Goal: Task Accomplishment & Management: Manage account settings

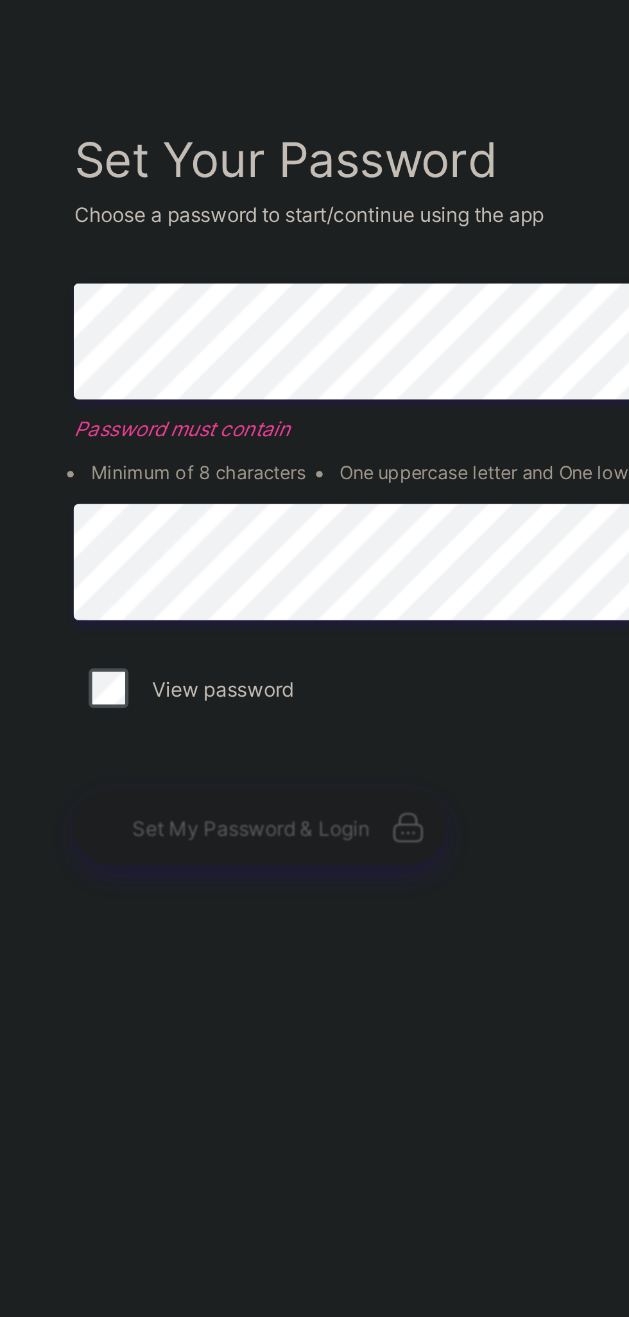
click at [374, 806] on icon at bounding box center [381, 797] width 18 height 15
click at [366, 813] on div "Set My Password & Login" at bounding box center [324, 798] width 144 height 30
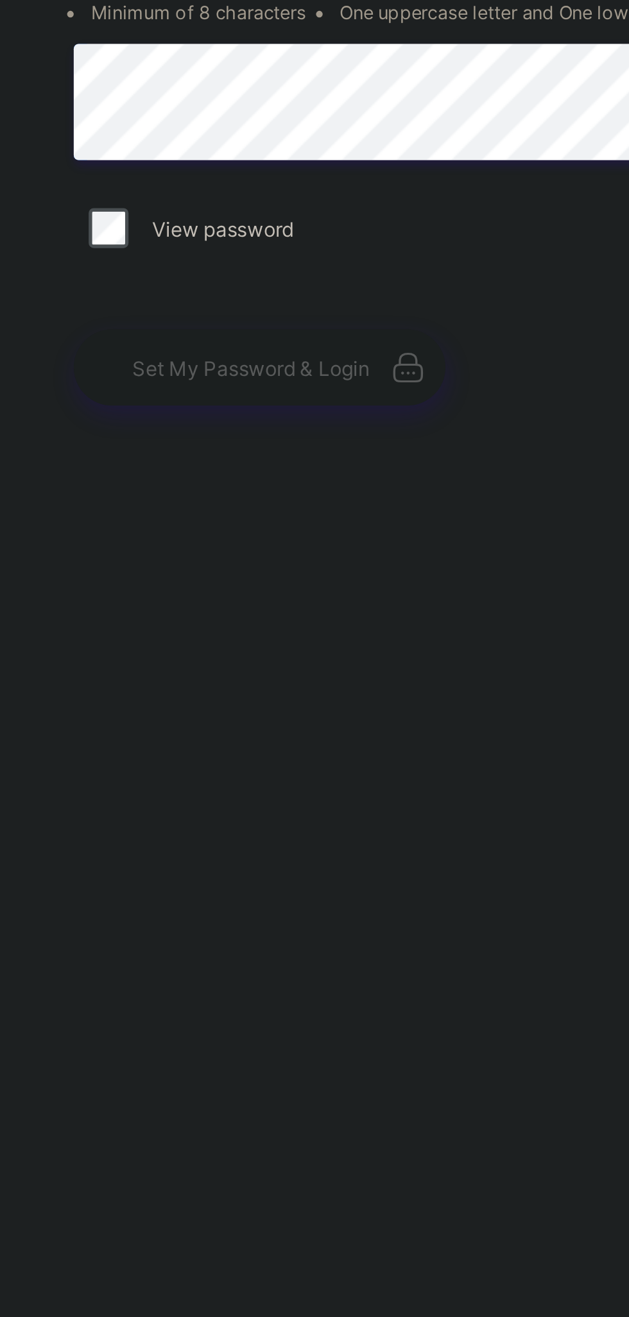
click at [369, 970] on div "Set Your Password Choose a password to start/continue using the app Enter Passw…" at bounding box center [418, 670] width 359 height 1145
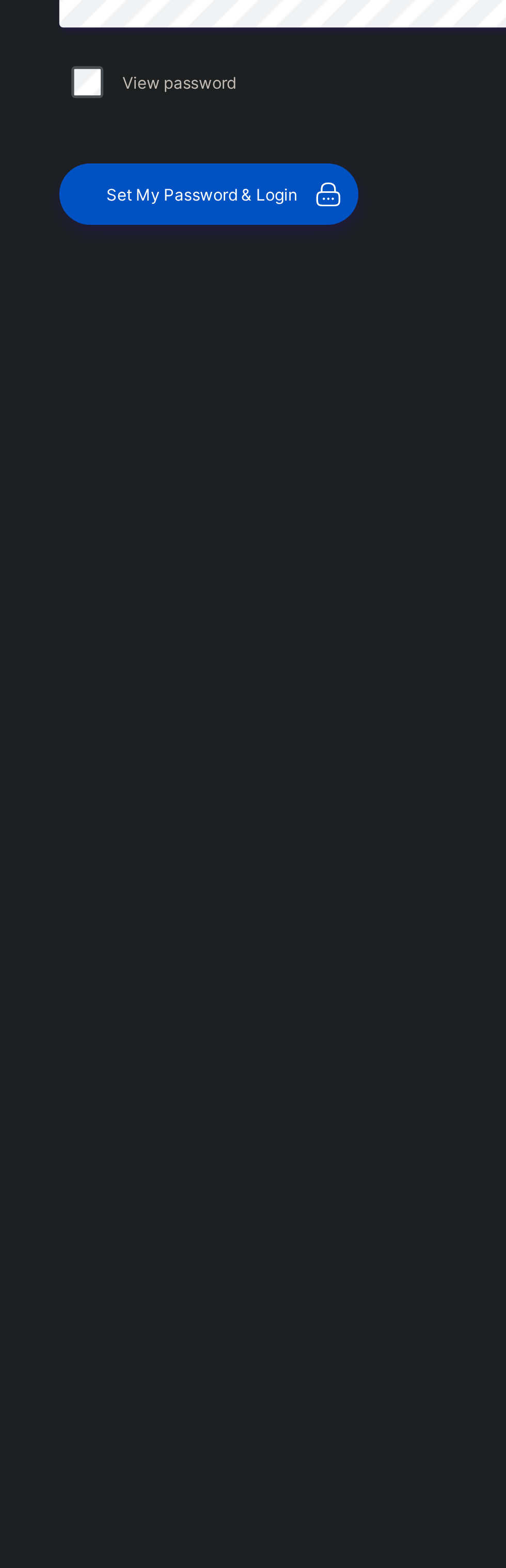
click at [230, 901] on span "Set My Password & Login" at bounding box center [258, 897] width 74 height 8
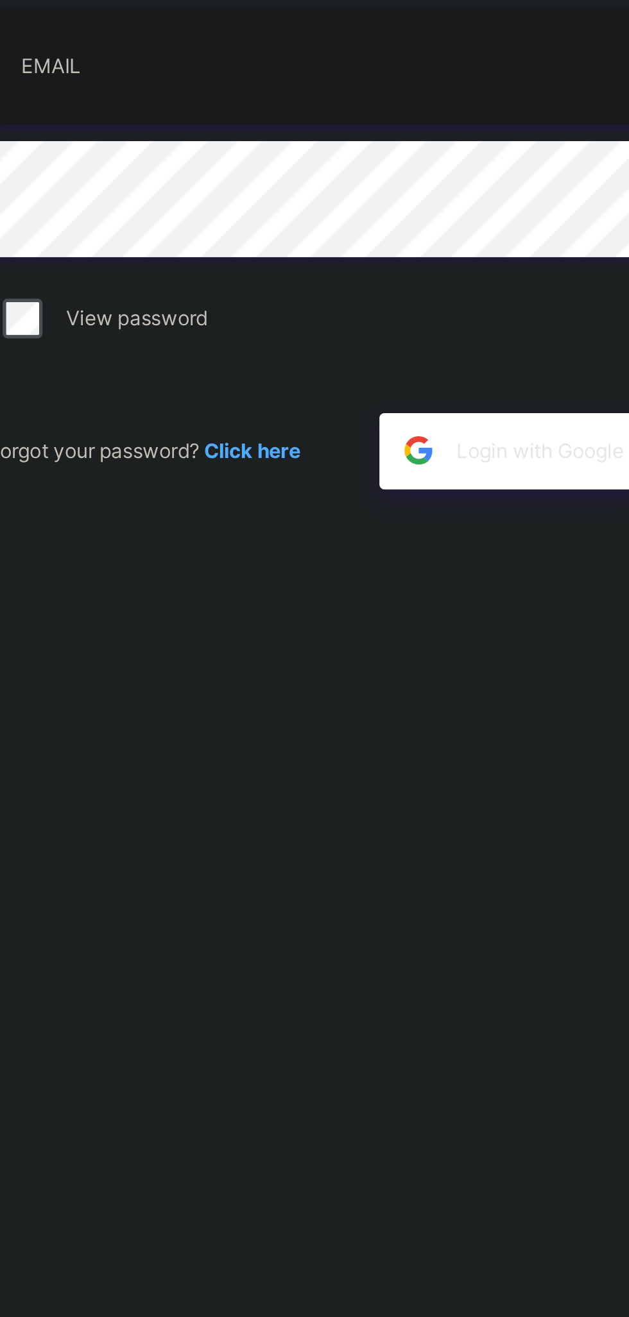
scroll to position [72, 0]
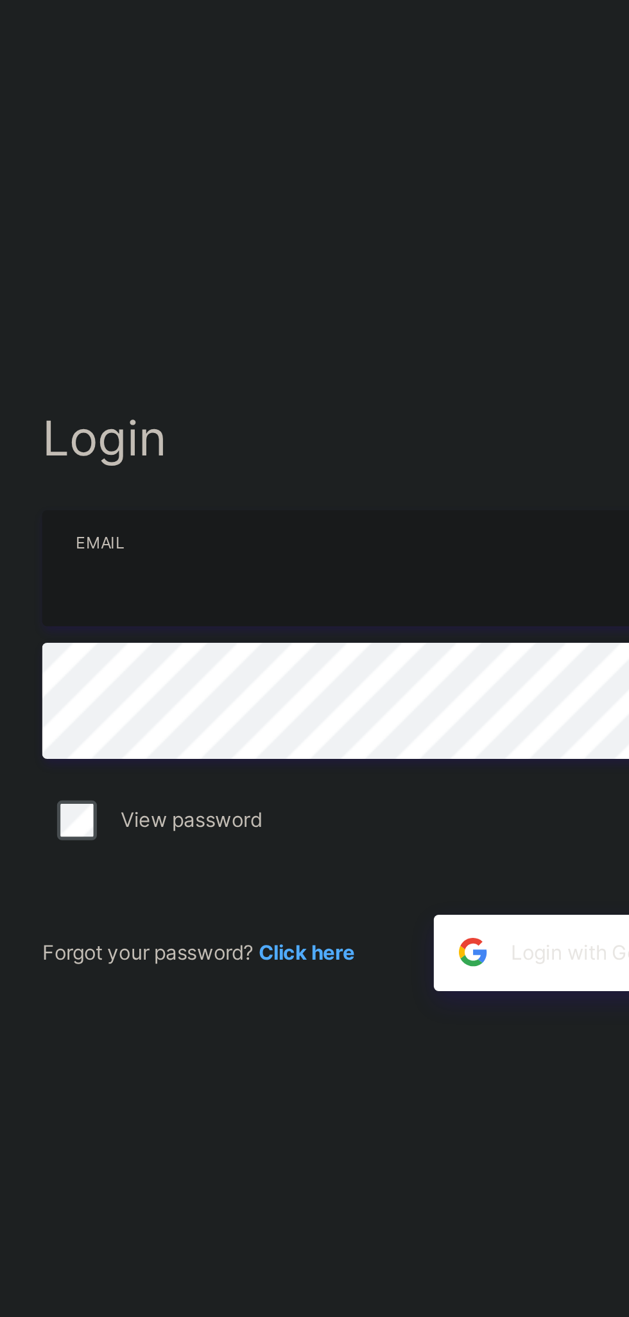
click at [321, 596] on input "email" at bounding box center [419, 618] width 334 height 45
type input "**********"
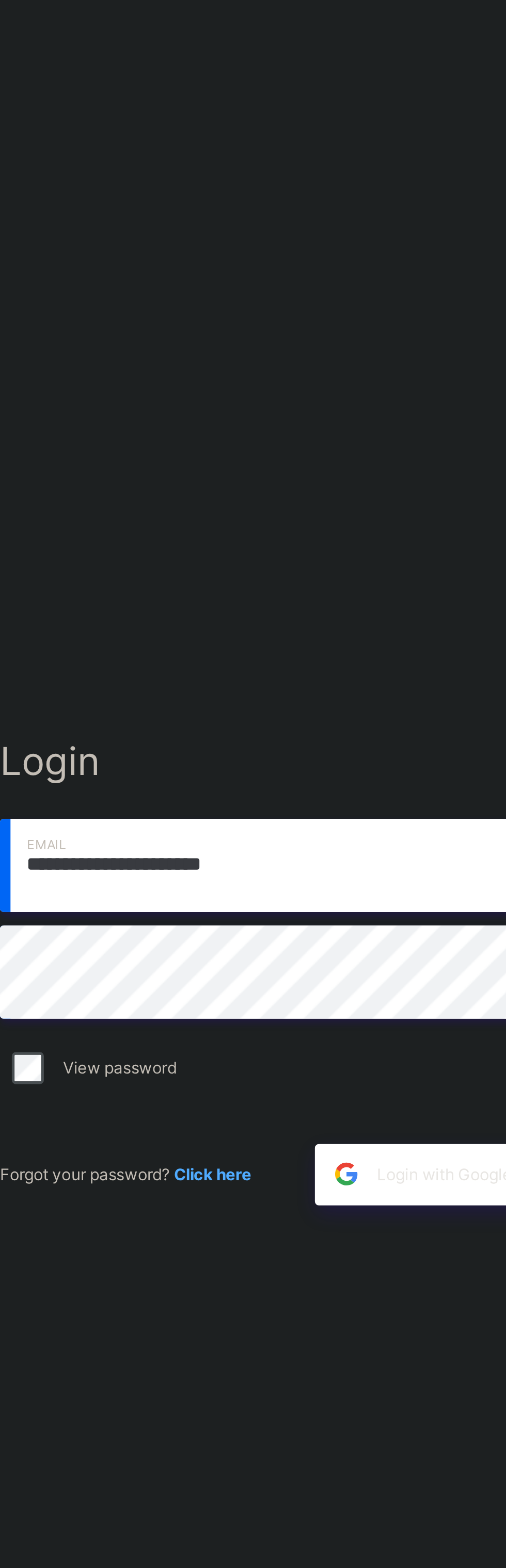
click at [218, 548] on div "**********" at bounding box center [336, 794] width 289 height 1473
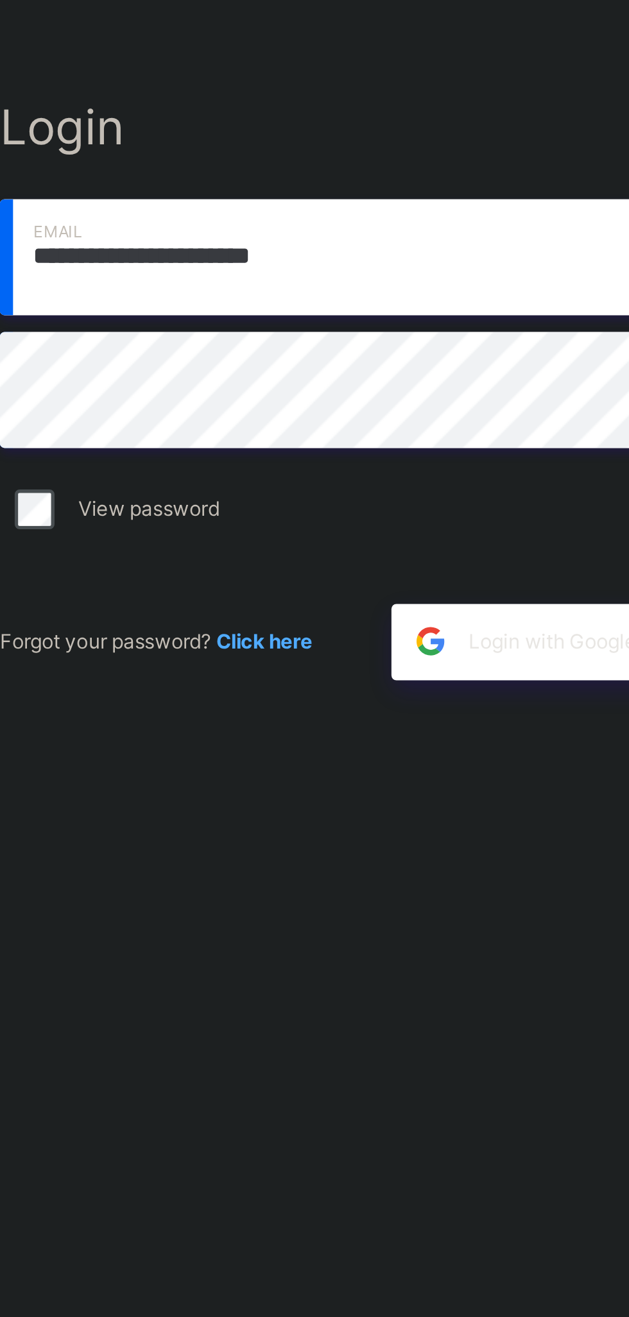
scroll to position [0, 0]
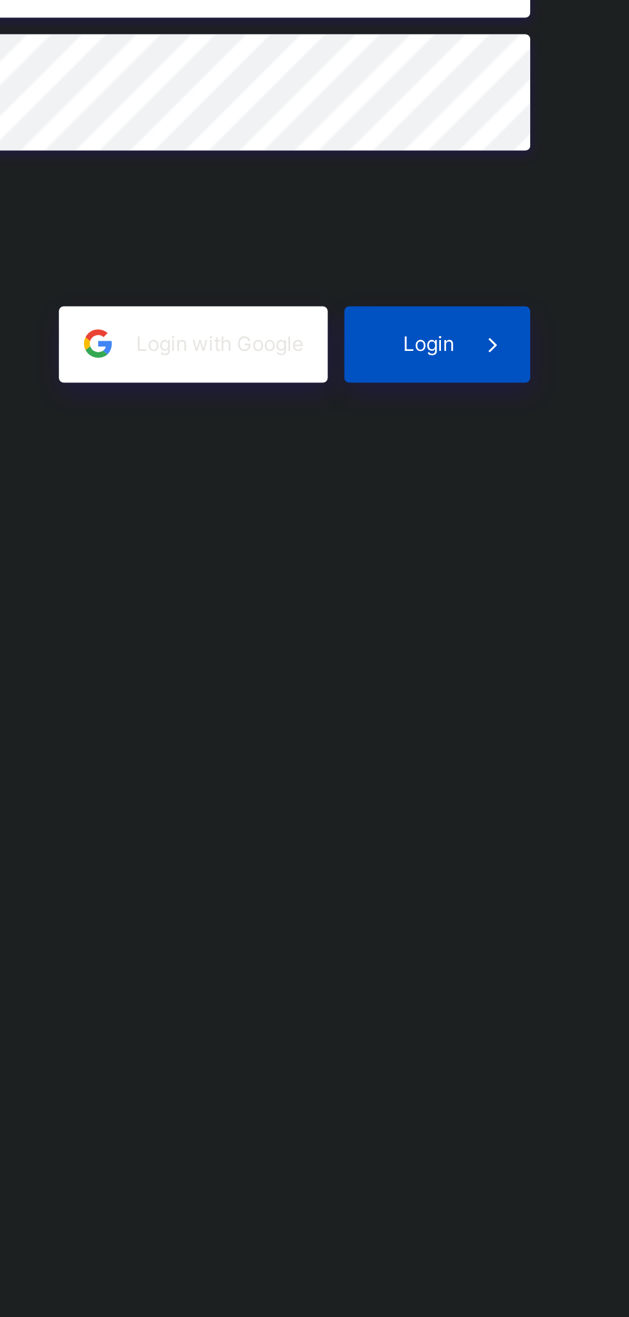
click at [564, 773] on icon at bounding box center [570, 767] width 13 height 12
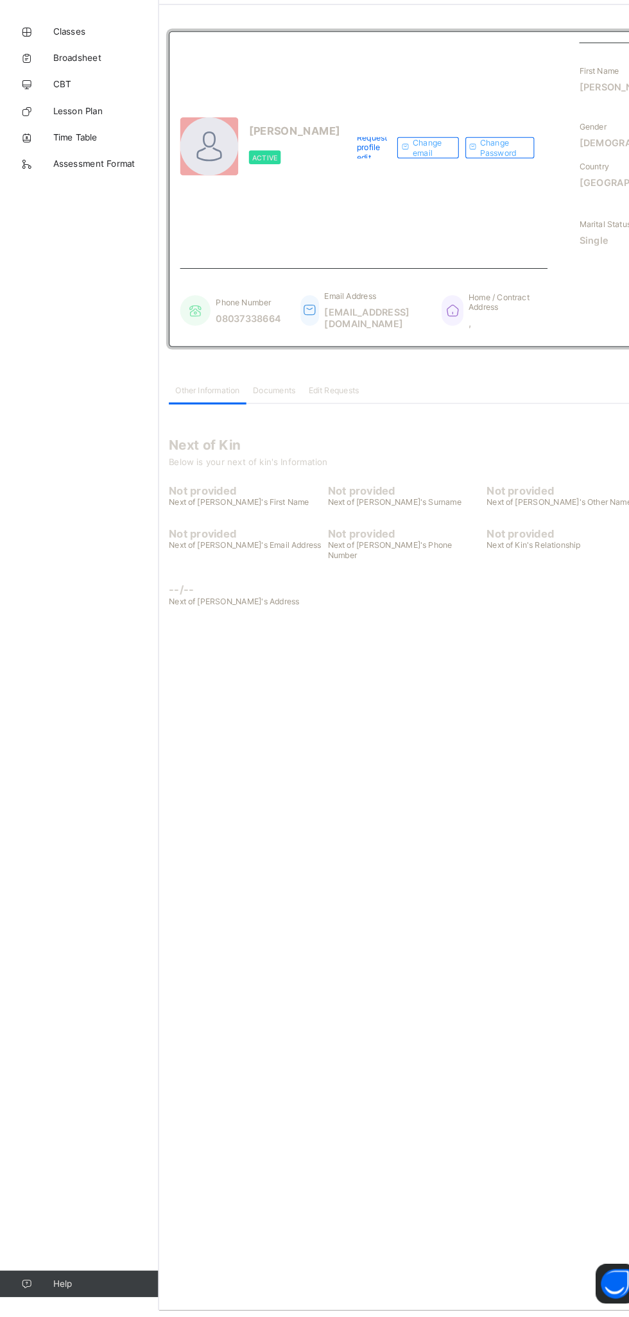
click at [375, 589] on span "Next of [PERSON_NAME]'s Phone Number" at bounding box center [377, 579] width 121 height 19
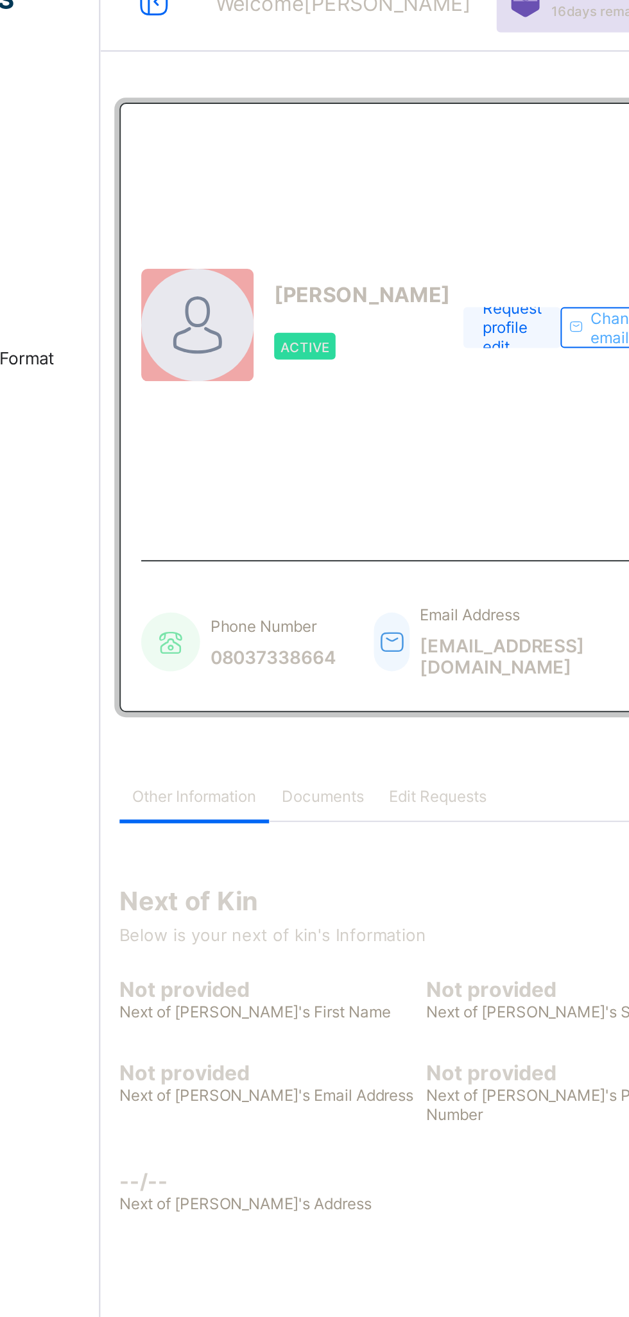
click at [346, 204] on span "Request profile edit" at bounding box center [361, 189] width 30 height 29
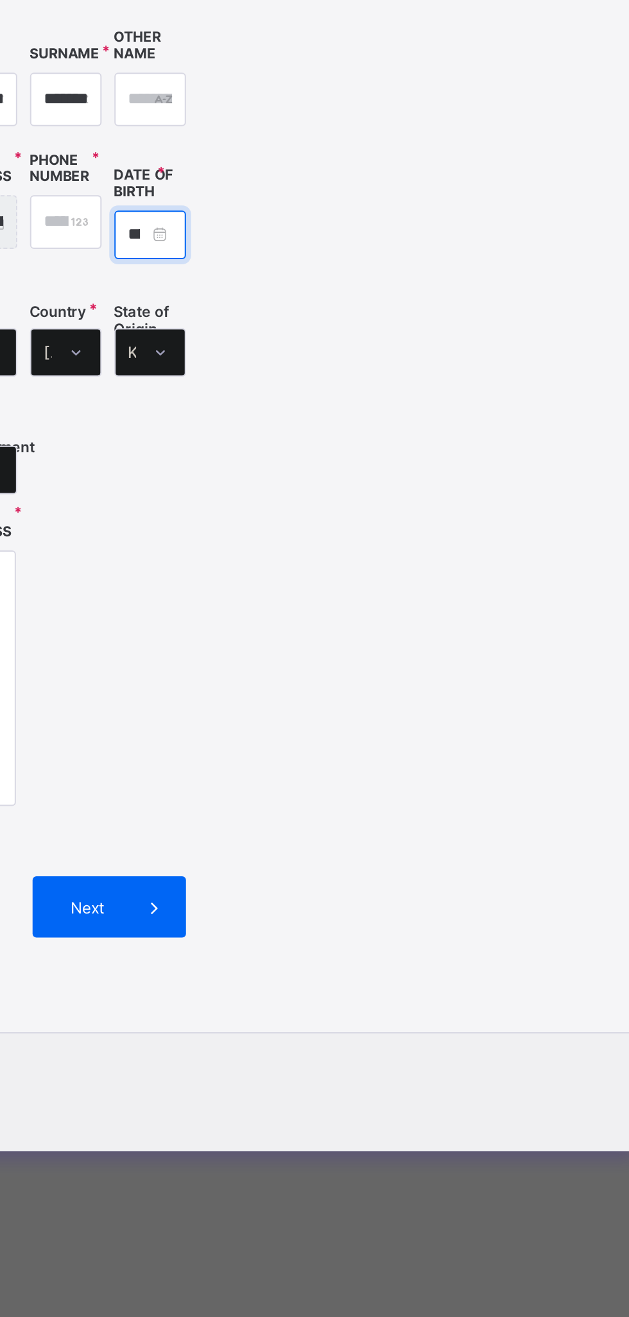
click at [387, 543] on input "**********" at bounding box center [369, 531] width 36 height 24
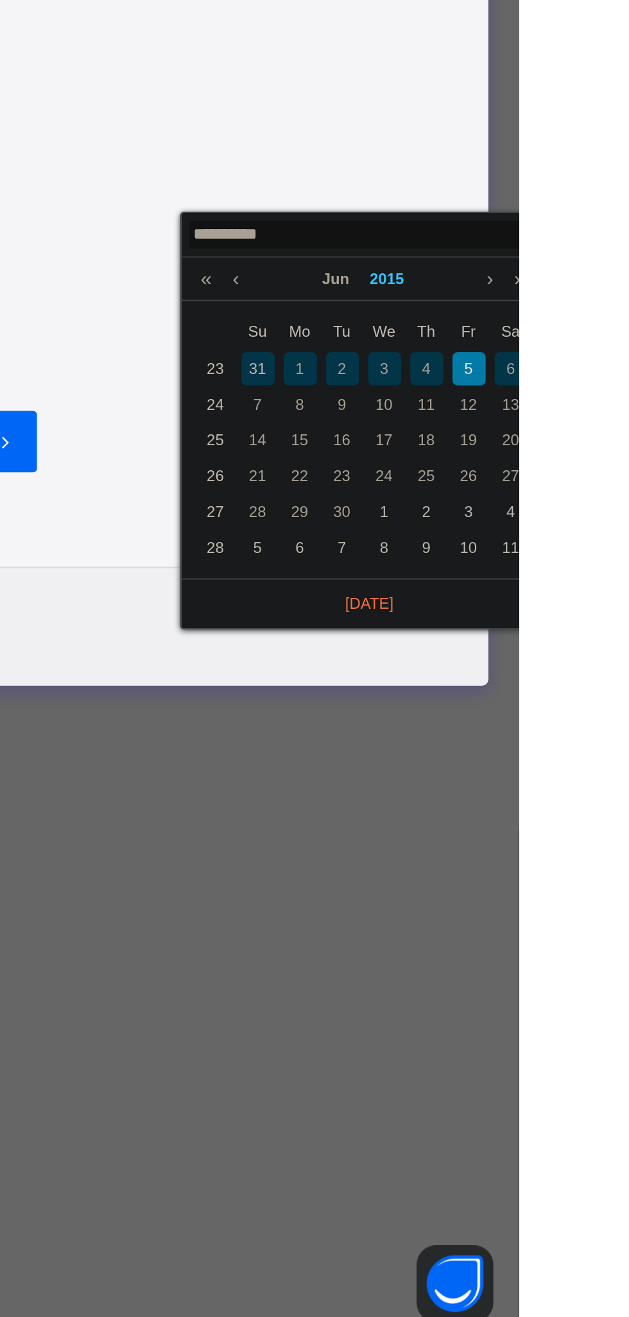
click at [573, 791] on link "2015" at bounding box center [562, 787] width 28 height 22
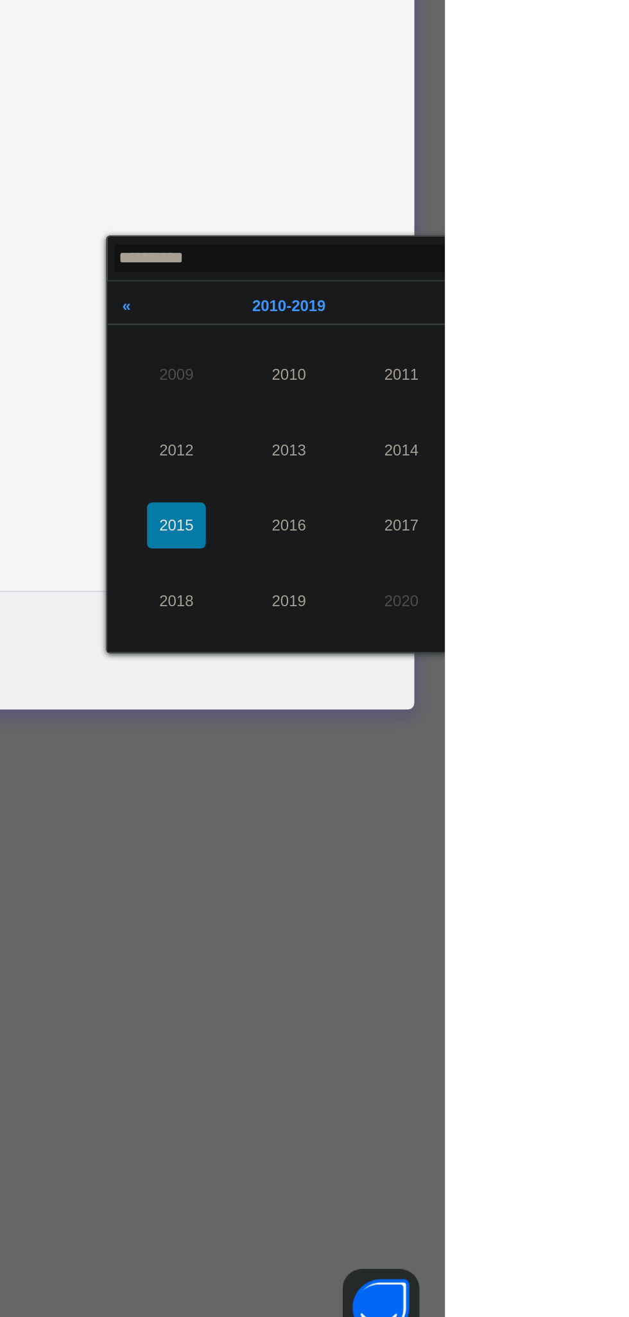
click at [628, 783] on link at bounding box center [631, 788] width 19 height 24
click at [568, 789] on span "[DATE] - [DATE]" at bounding box center [550, 788] width 37 height 9
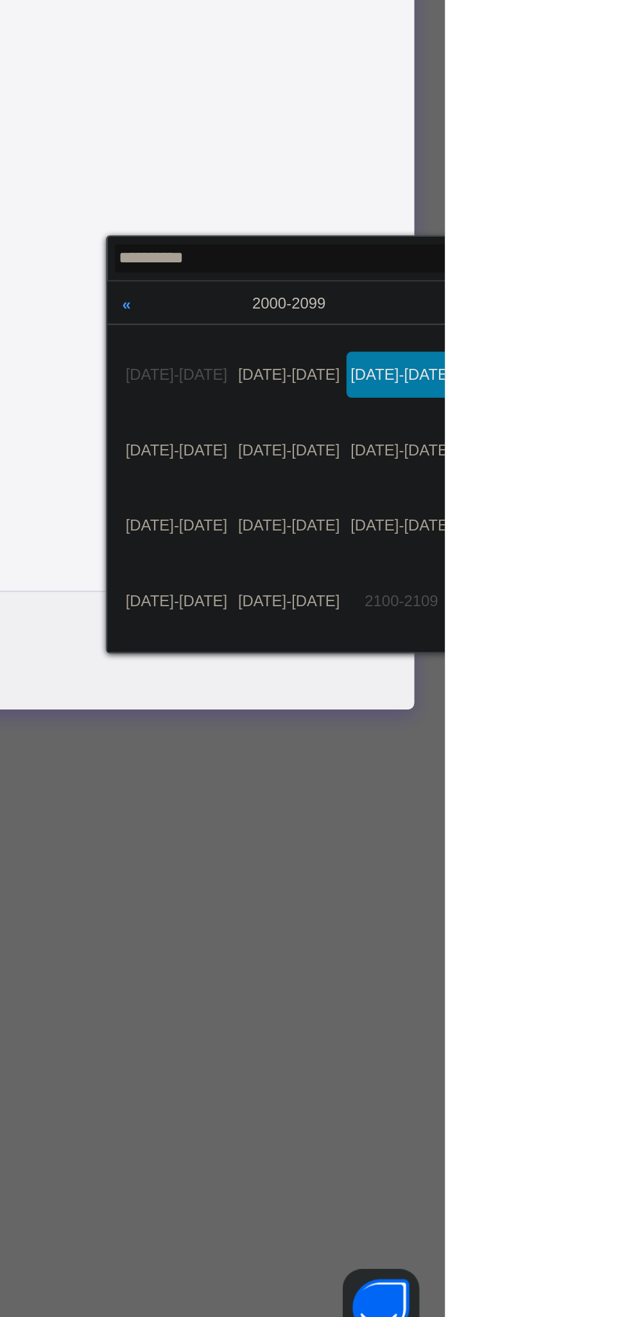
click at [618, 766] on input "**********" at bounding box center [550, 764] width 174 height 14
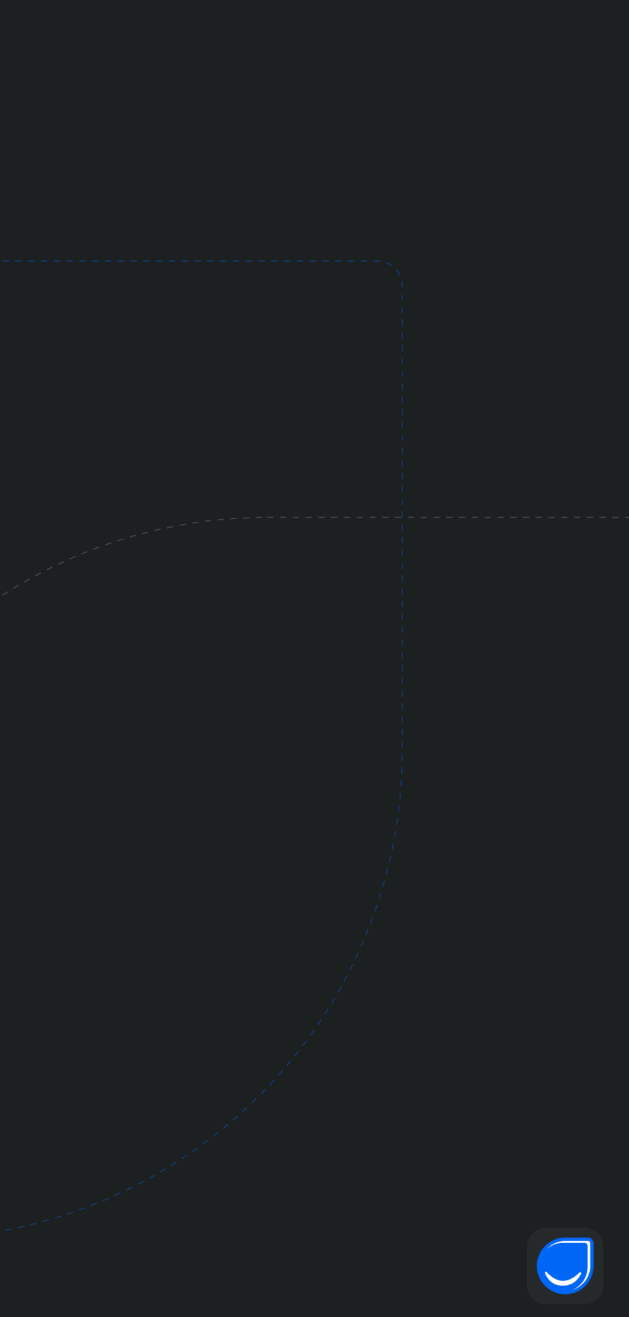
click at [607, 1198] on img at bounding box center [358, 1096] width 669 height 620
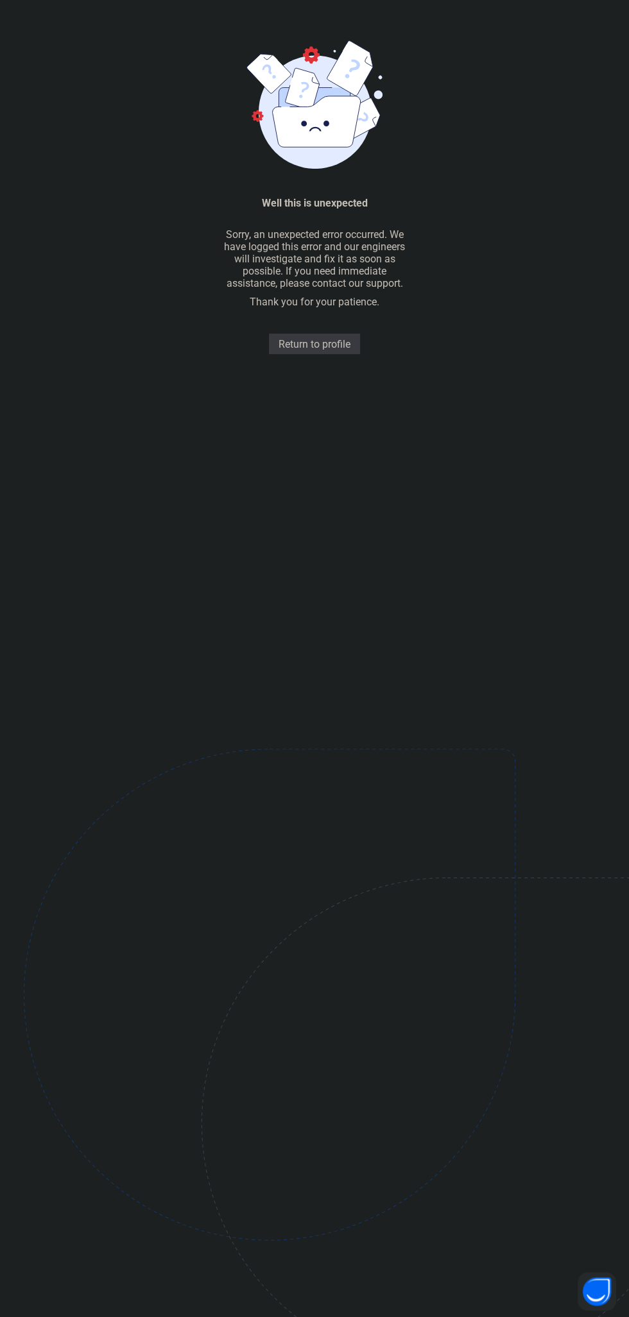
scroll to position [38, 0]
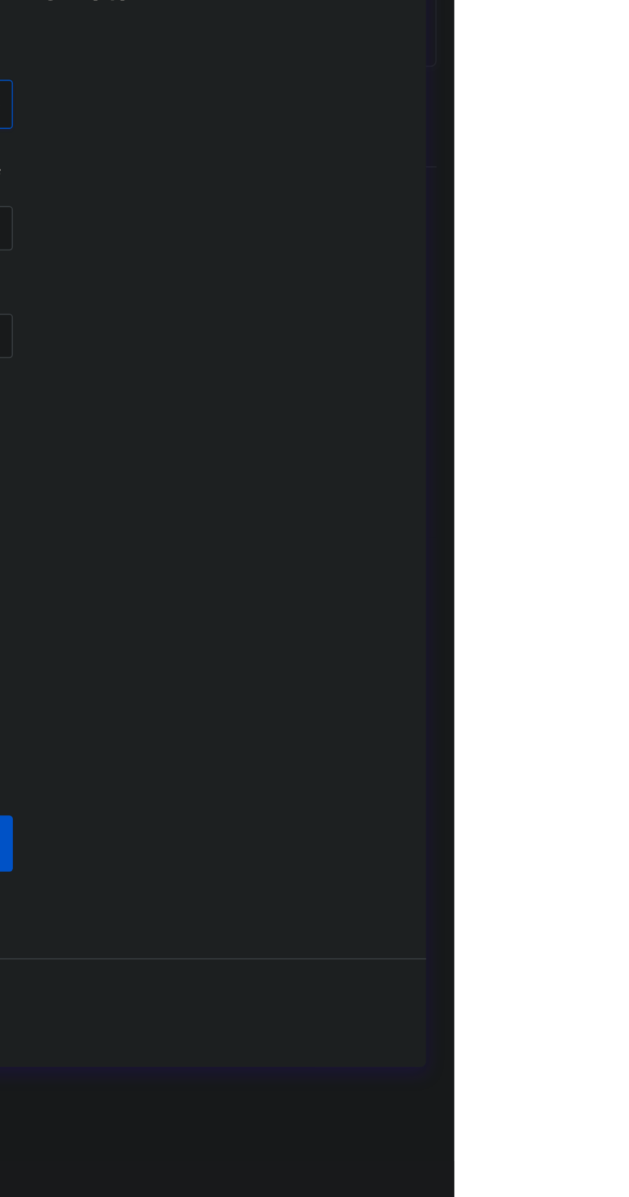
click at [387, 417] on div at bounding box center [369, 403] width 36 height 27
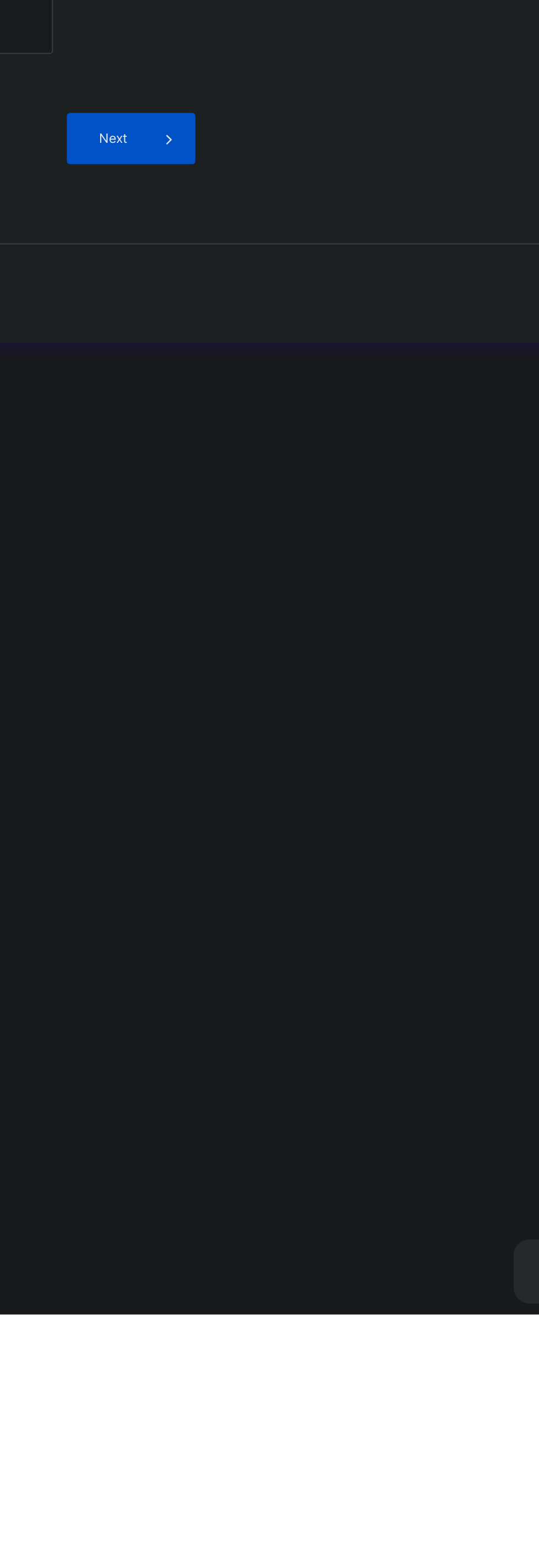
click at [258, 775] on div "Married" at bounding box center [243, 767] width 30 height 17
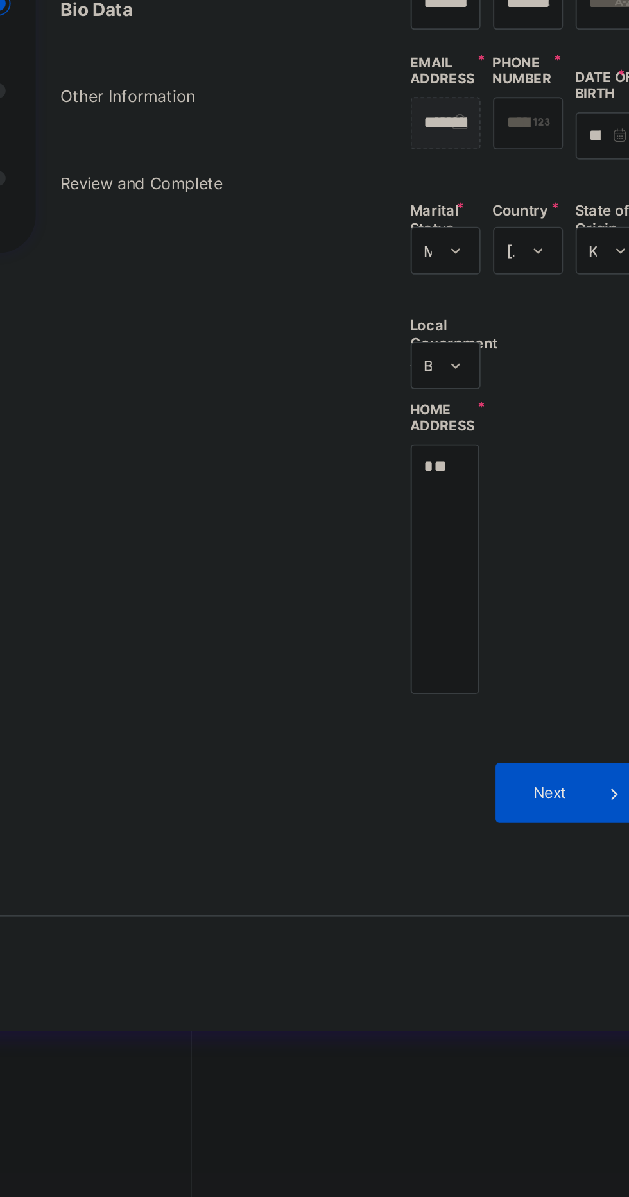
click at [199, 532] on ul "Bio Data Other Information Review and Complete" at bounding box center [131, 464] width 192 height 135
click at [164, 359] on div "Edit Your Profile" at bounding box center [110, 339] width 151 height 38
